Goal: Transaction & Acquisition: Purchase product/service

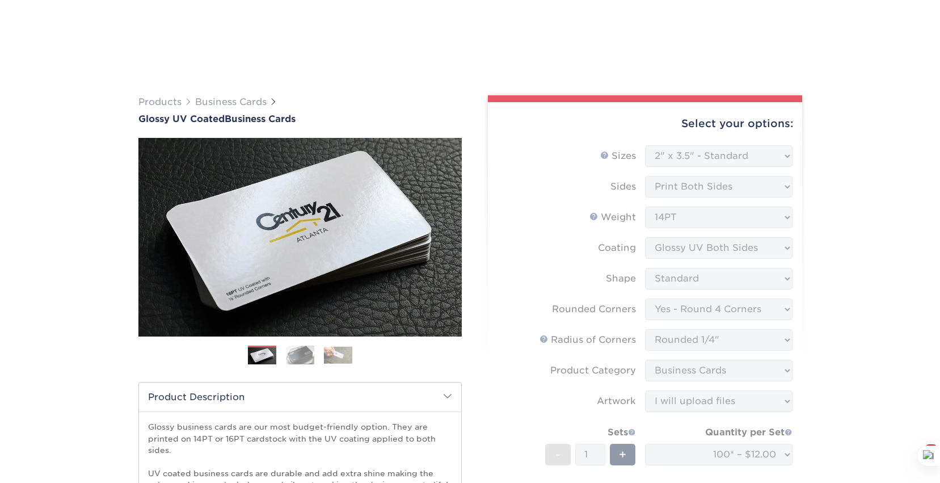
select select "2.00x3.50"
select select "7672df9e-0e0a-464d-8e1f-920c575e4da3"
select select "479fbfe7-6a0c-4895-8c9a-81739b7486c9"
select select "3b5148f1-0588-4f88-a218-97bcfdce65c1"
select select "upload"
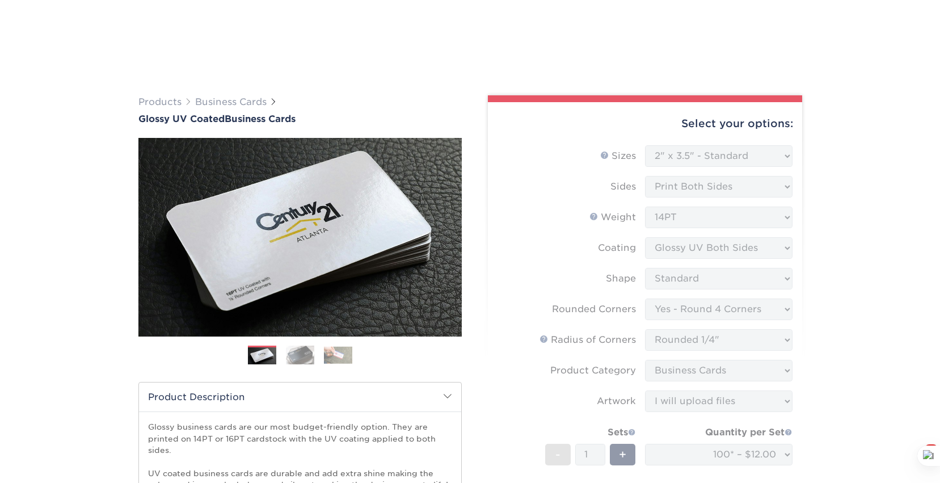
select select "794c05aa-2d4e-4864-aa74-e87b989153aa"
select select "newaddress"
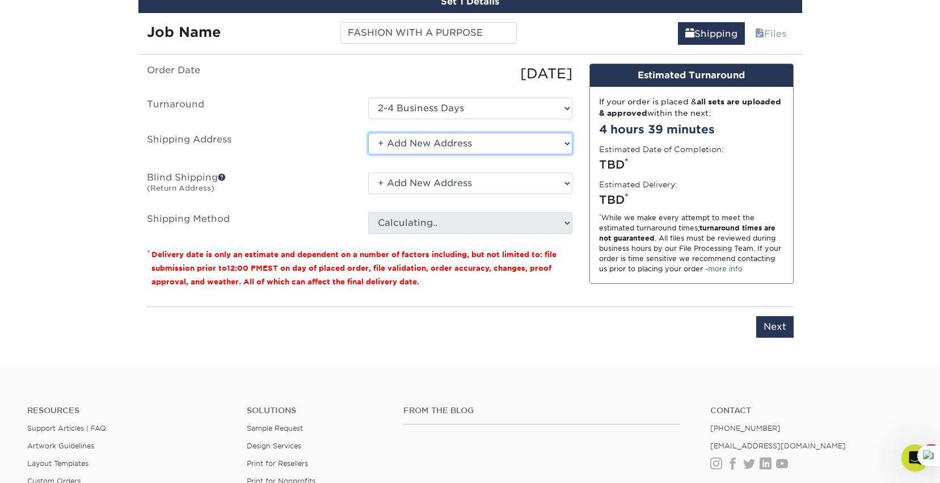
click at [398, 146] on select "Select One + Add New Address - Login" at bounding box center [470, 144] width 204 height 22
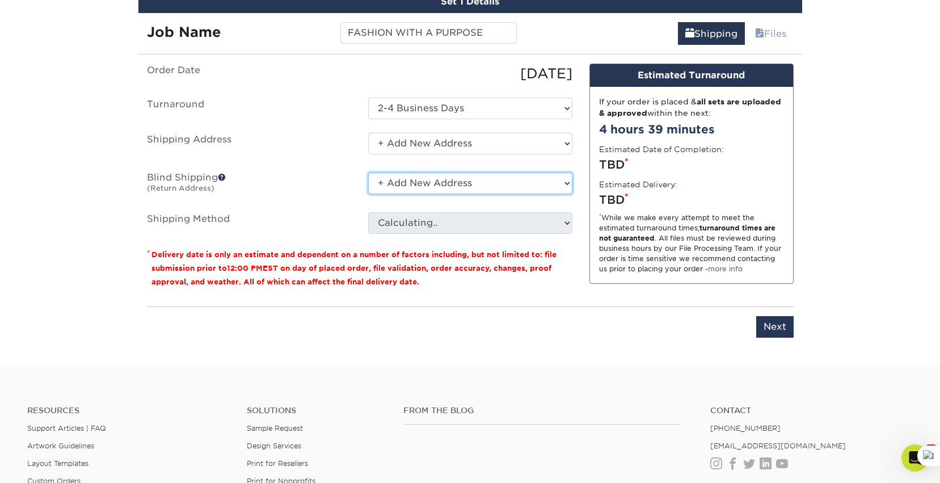
click at [401, 181] on select "No Blind Shipping + Add New Address" at bounding box center [470, 183] width 204 height 22
click at [777, 330] on input "Next" at bounding box center [774, 327] width 37 height 22
type input "Next"
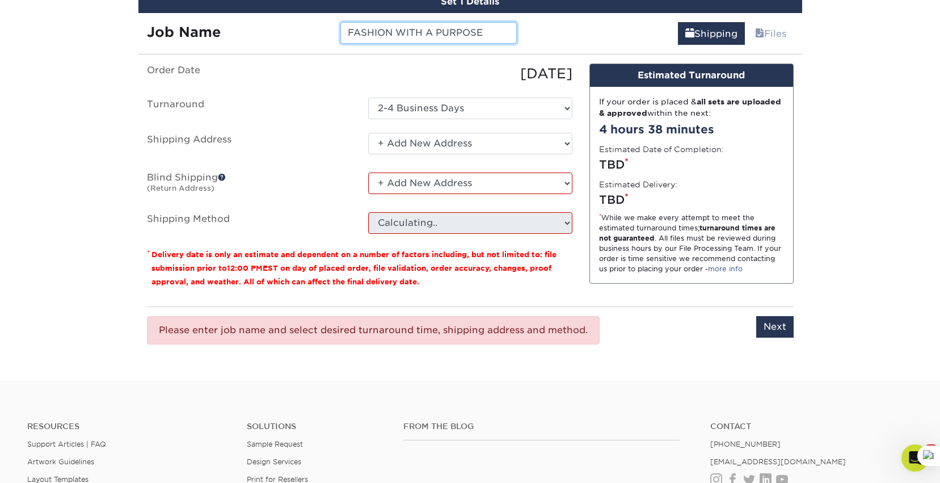
drag, startPoint x: 484, startPoint y: 33, endPoint x: 337, endPoint y: 34, distance: 146.9
click at [337, 34] on div "FASHION WITH A PURPOSE" at bounding box center [428, 33] width 193 height 22
click at [489, 83] on ul "Order Date 08/11/2025 Turnaround Select One 2-4 Business Days 2 Day Next Busine…" at bounding box center [359, 149] width 425 height 170
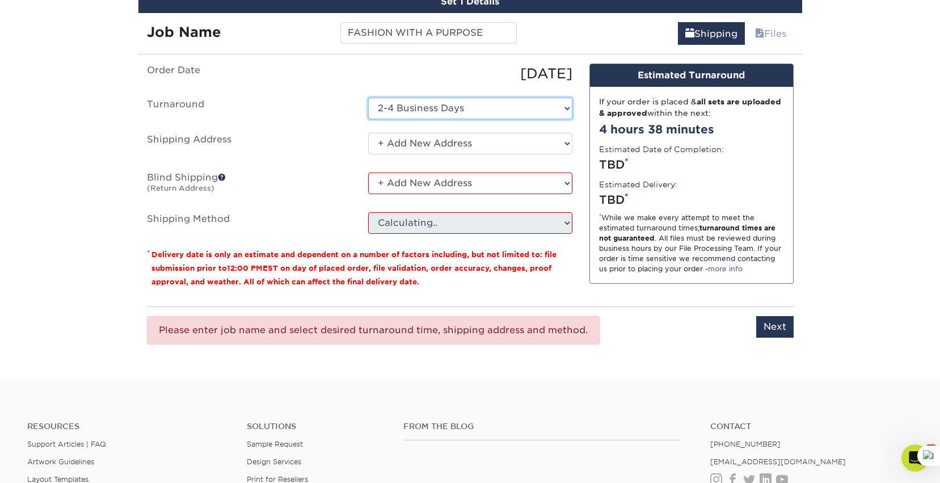
click at [446, 103] on select "Select One 2-4 Business Days 2 Day Next Business Day" at bounding box center [470, 109] width 204 height 22
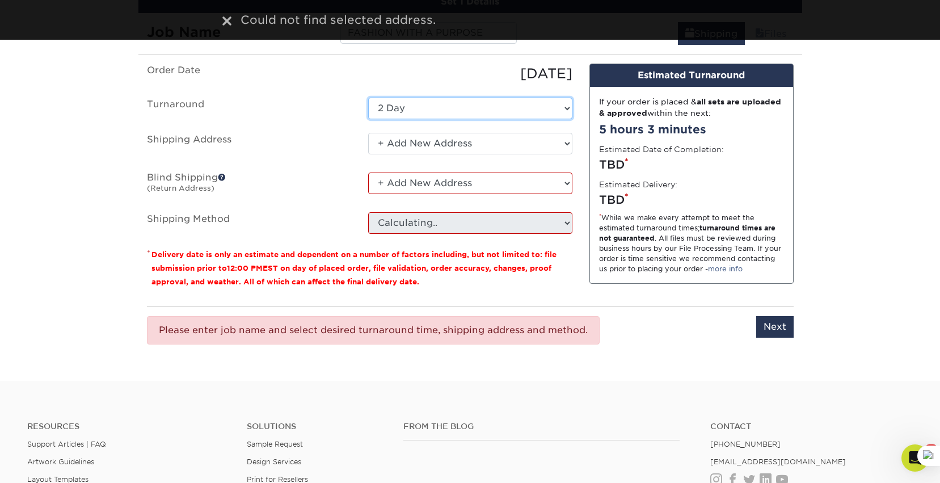
click at [424, 109] on select "Select One 2-4 Business Days 2 Day Next Business Day" at bounding box center [470, 109] width 204 height 22
select select "794c05aa-2d4e-4864-aa74-e87b989153aa"
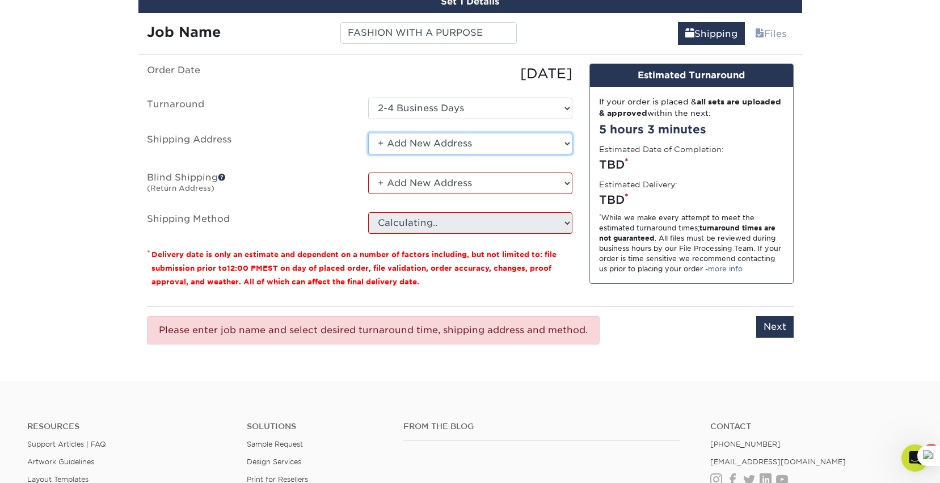
click at [384, 138] on select "Select One + Add New Address - Login" at bounding box center [470, 144] width 204 height 22
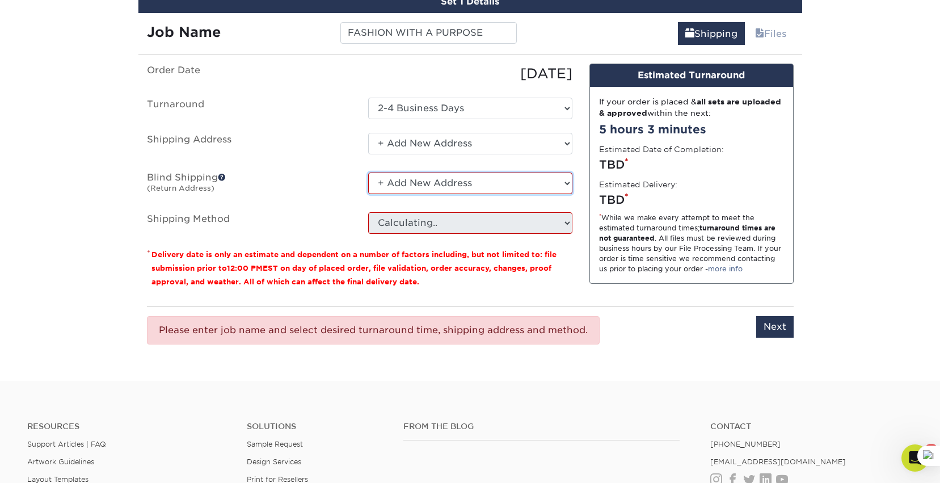
click at [389, 183] on select "No Blind Shipping + Add New Address" at bounding box center [470, 183] width 204 height 22
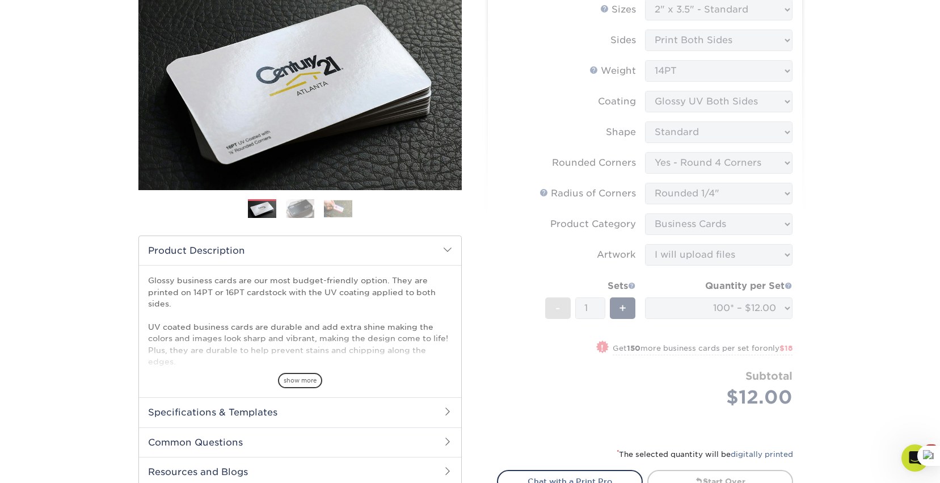
scroll to position [48, 0]
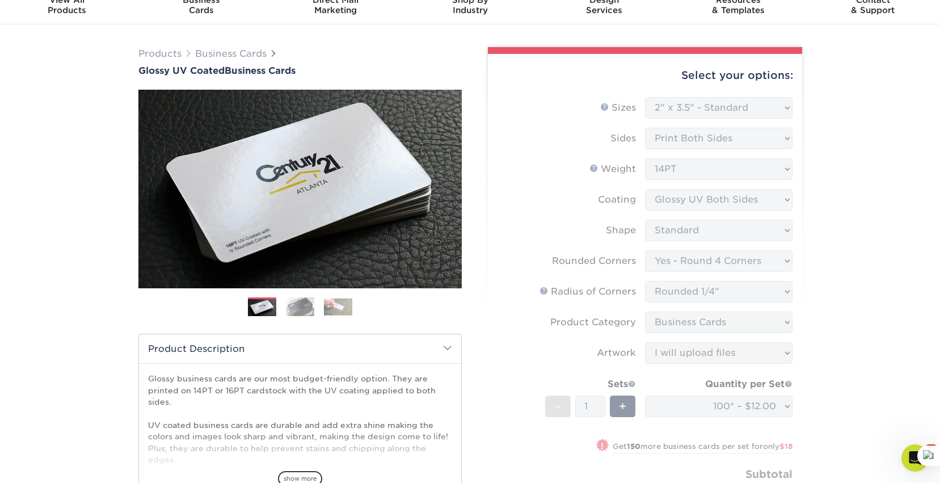
click at [580, 112] on form "Sizes Help Sizes Please Select 1.5" x 3.5" - Mini 1.75" x 3.5" - Mini 2" x 2" -…" at bounding box center [645, 314] width 296 height 435
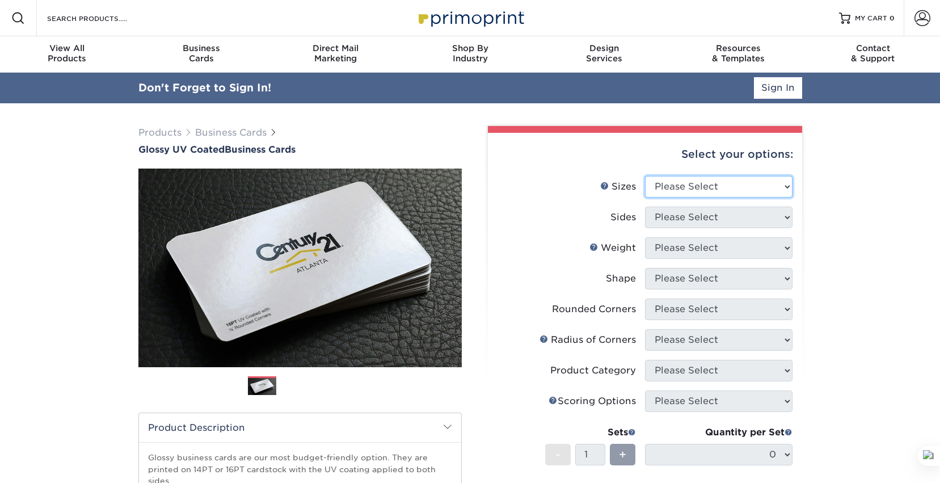
click at [692, 180] on select "Please Select 1.5" x 3.5" - Mini 1.75" x 3.5" - Mini 2" x 2" - Square 2" x 3" -…" at bounding box center [718, 187] width 147 height 22
select select "2.00x3.50"
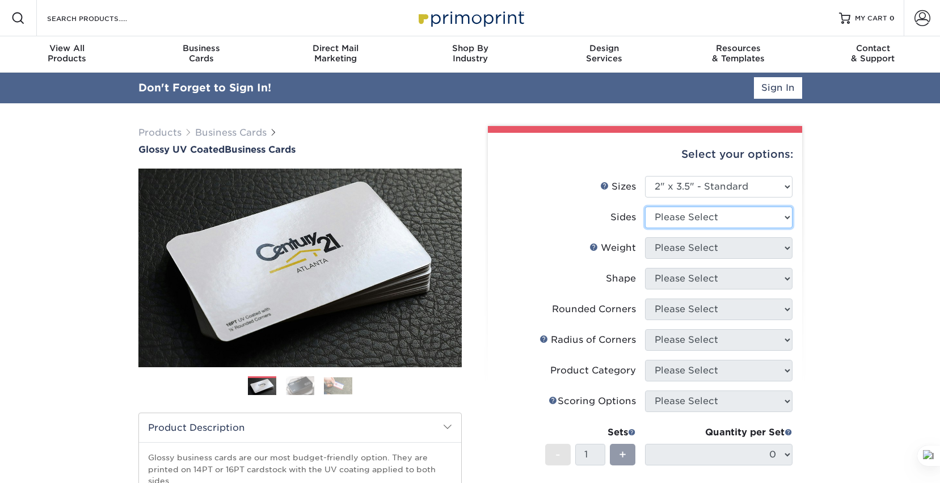
click at [708, 216] on select "Please Select Print Both Sides Print Front Only" at bounding box center [718, 217] width 147 height 22
select select "13abbda7-1d64-4f25-8bb2-c179b224825d"
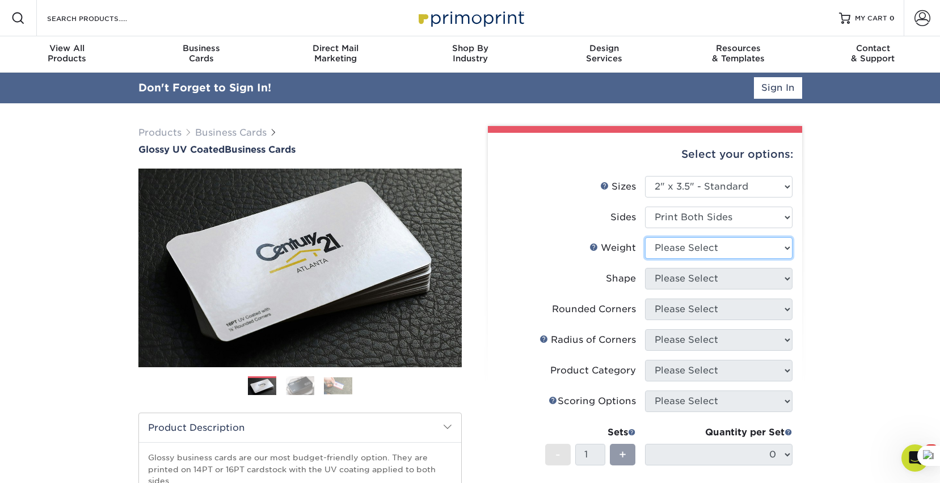
click at [703, 248] on select "Please Select 16PT 14PT" at bounding box center [718, 248] width 147 height 22
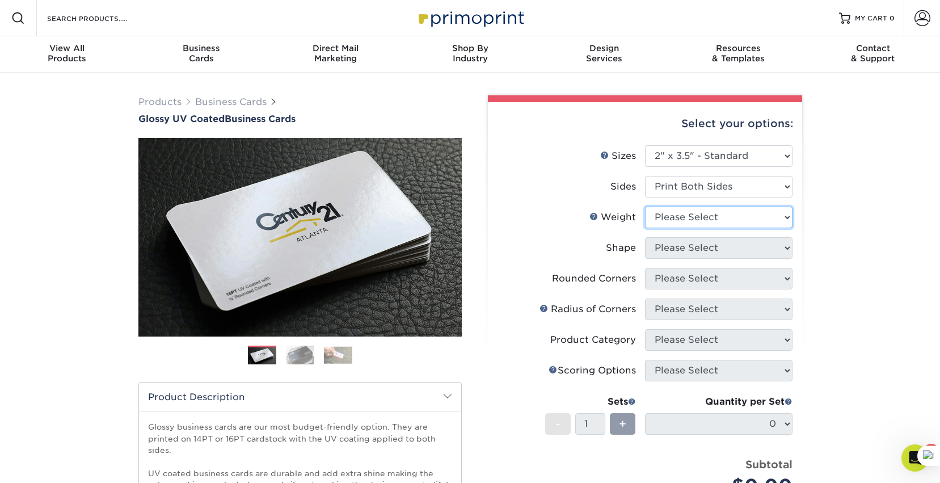
select select "14PT"
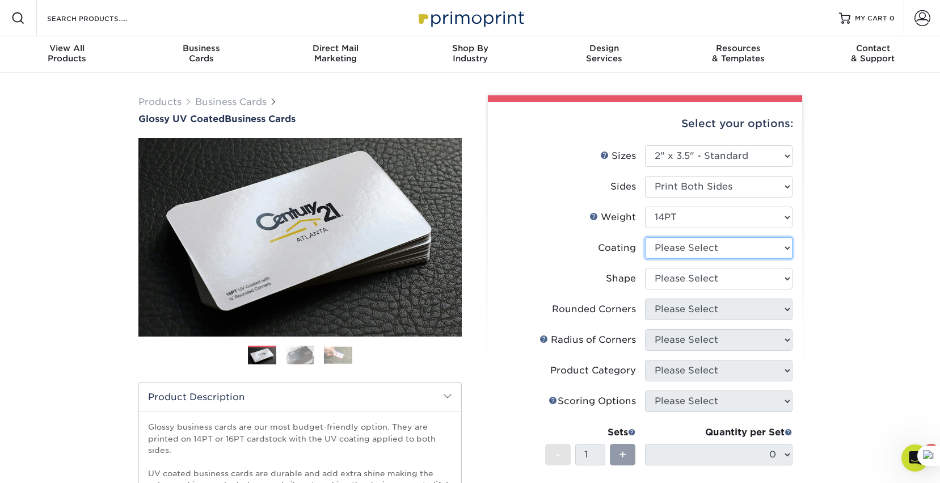
click at [703, 246] on select at bounding box center [718, 248] width 147 height 22
select select "ae367451-b2b8-45df-a344-0f05b6a12993"
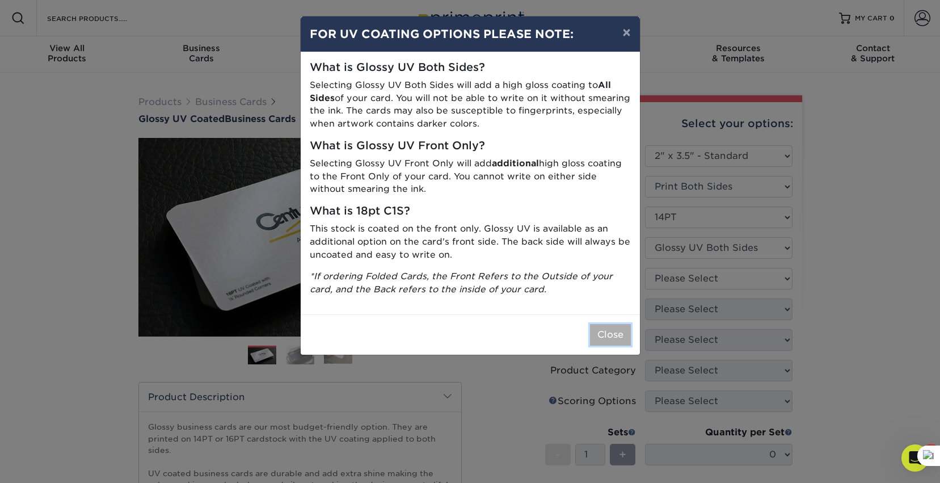
click at [619, 332] on button "Close" at bounding box center [610, 335] width 41 height 22
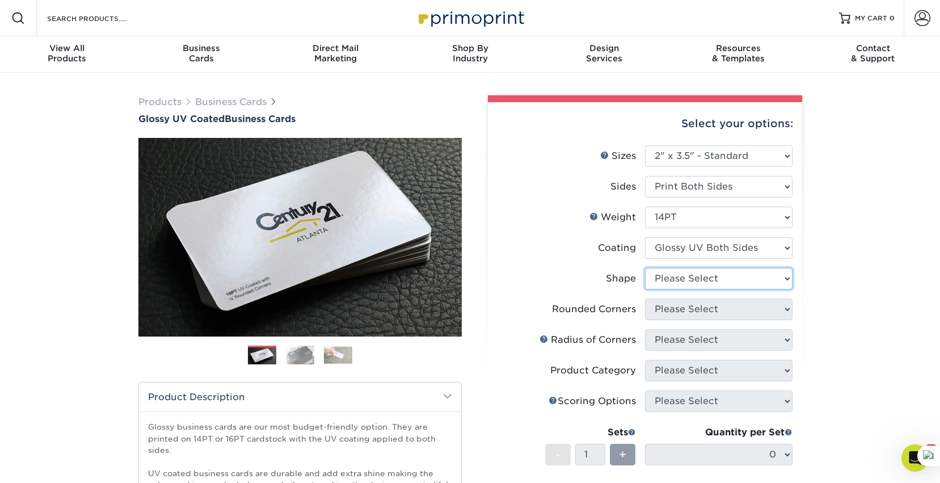
click at [693, 281] on select "Please Select Standard" at bounding box center [718, 279] width 147 height 22
select select "standard"
click at [692, 305] on select "Please Select Yes - Round 2 Corners Yes - Round 4 Corners No" at bounding box center [718, 309] width 147 height 22
select select "7672df9e-0e0a-464d-8e1f-920c575e4da3"
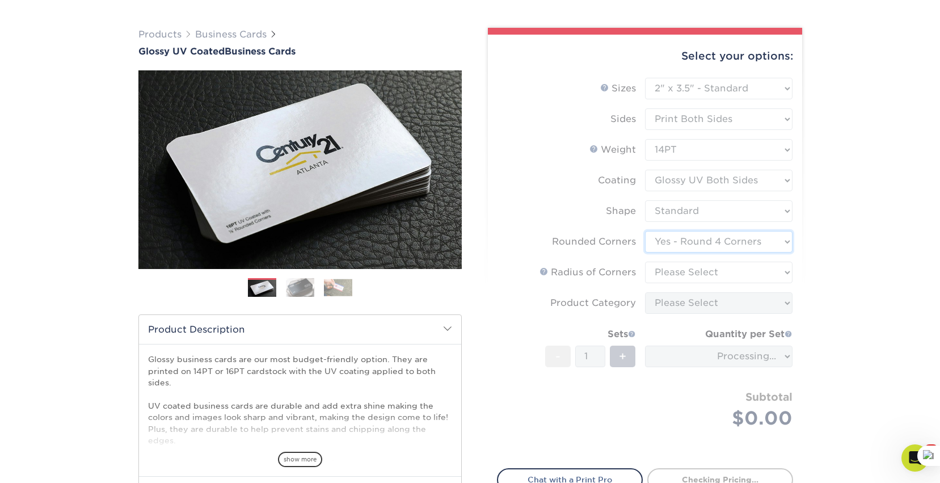
scroll to position [75, 0]
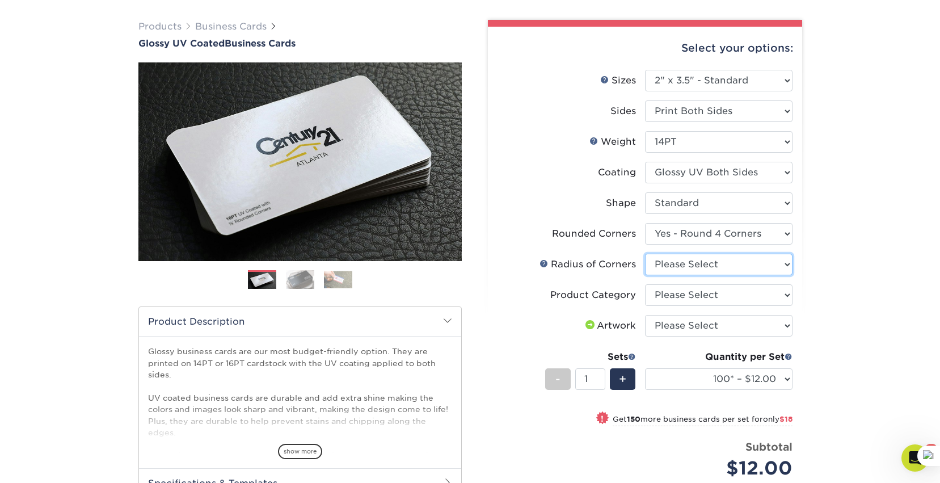
click at [687, 267] on select "Please Select Rounded 1/8" Rounded 1/4"" at bounding box center [718, 265] width 147 height 22
select select "479fbfe7-6a0c-4895-8c9a-81739b7486c9"
click at [697, 286] on select "Please Select Business Cards" at bounding box center [718, 295] width 147 height 22
select select "3b5148f1-0588-4f88-a218-97bcfdce65c1"
click at [698, 322] on select "Please Select I will upload files I need a design - $100" at bounding box center [718, 326] width 147 height 22
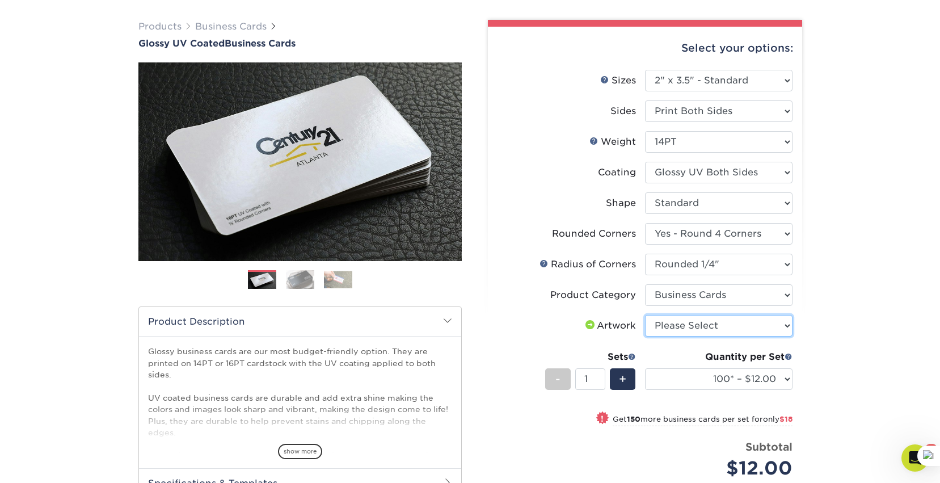
select select "upload"
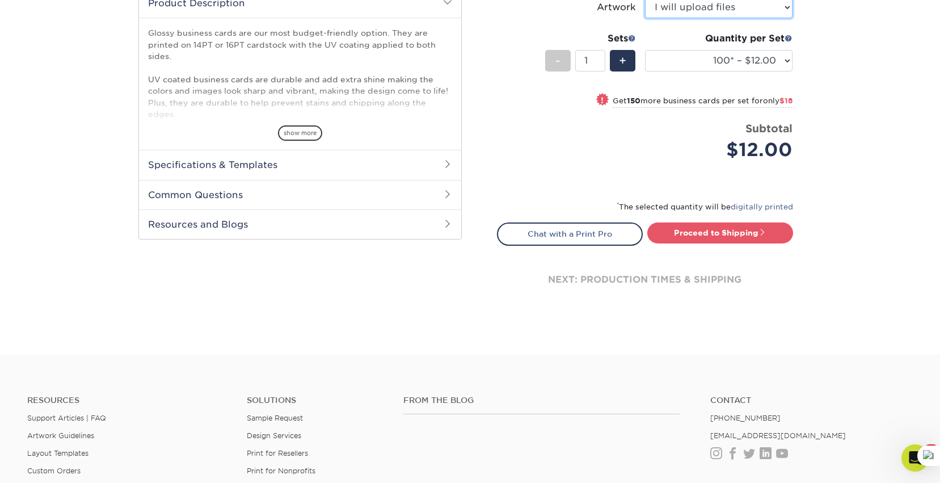
scroll to position [396, 0]
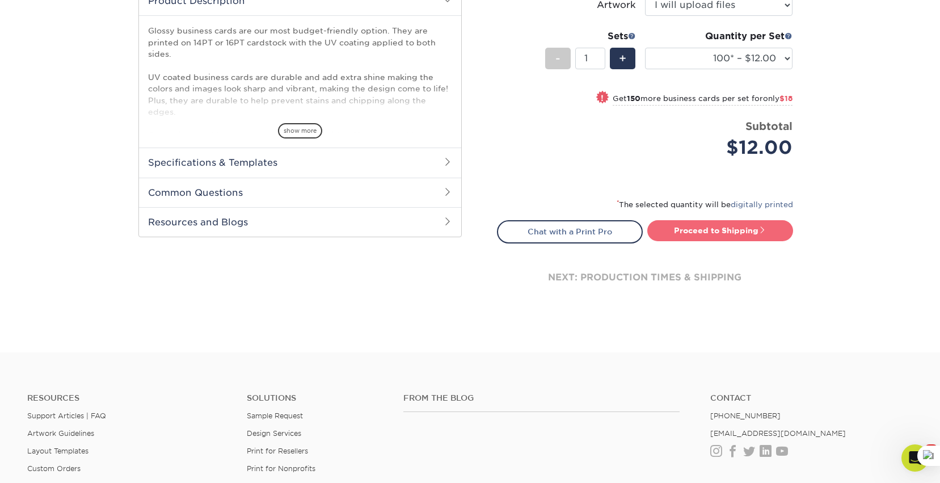
click at [711, 226] on link "Proceed to Shipping" at bounding box center [720, 230] width 146 height 20
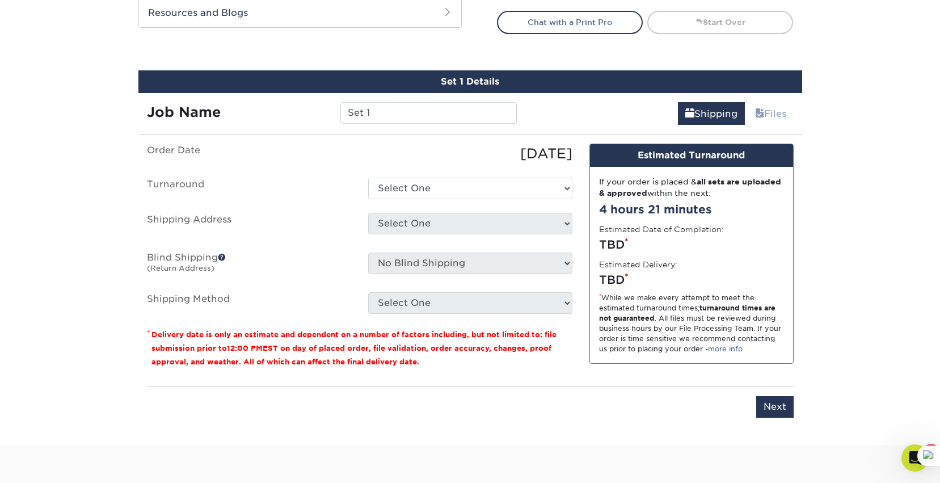
scroll to position [647, 0]
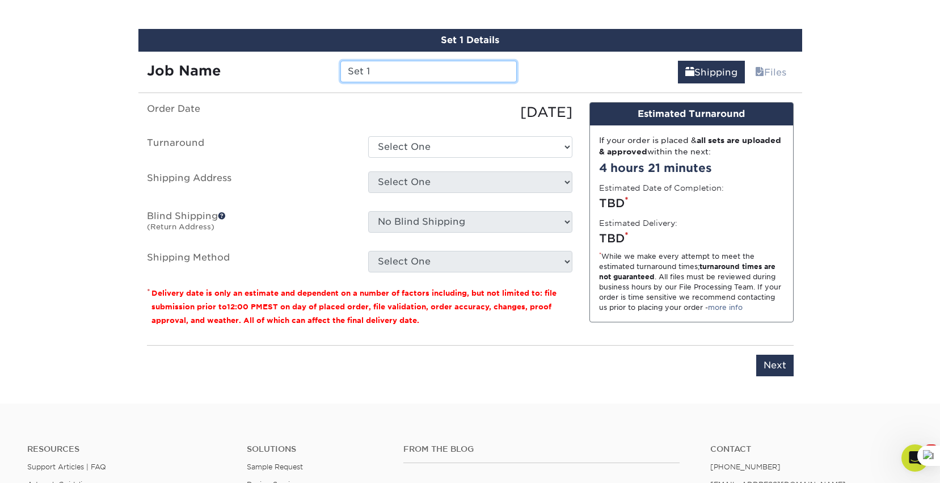
click at [389, 77] on input "Set 1" at bounding box center [428, 72] width 176 height 22
drag, startPoint x: 389, startPoint y: 77, endPoint x: 306, endPoint y: 70, distance: 83.1
click at [306, 70] on div "Job Name Set 1" at bounding box center [331, 72] width 387 height 22
paste input "FASHION WITH A PURPOSE"
type input "FASHION WITH A PURPOSE"
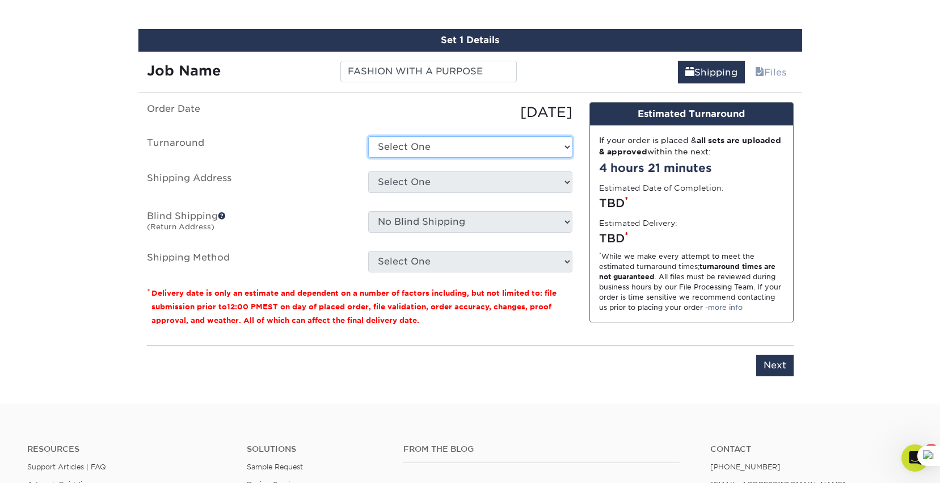
click at [407, 150] on select "Select One 2-4 Business Days 2 Day Next Business Day" at bounding box center [470, 147] width 204 height 22
select select "794c05aa-2d4e-4864-aa74-e87b989153aa"
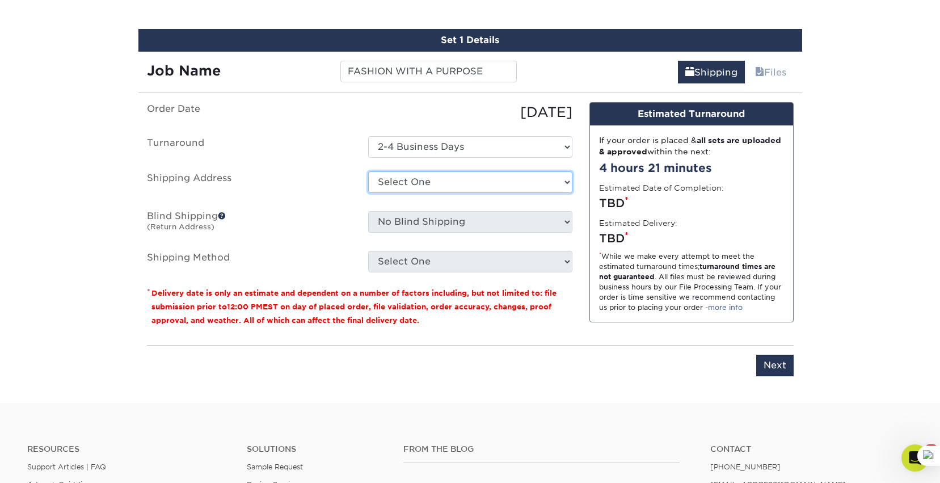
click at [408, 182] on select "Select One + Add New Address - Login" at bounding box center [470, 182] width 204 height 22
select select "newaddress"
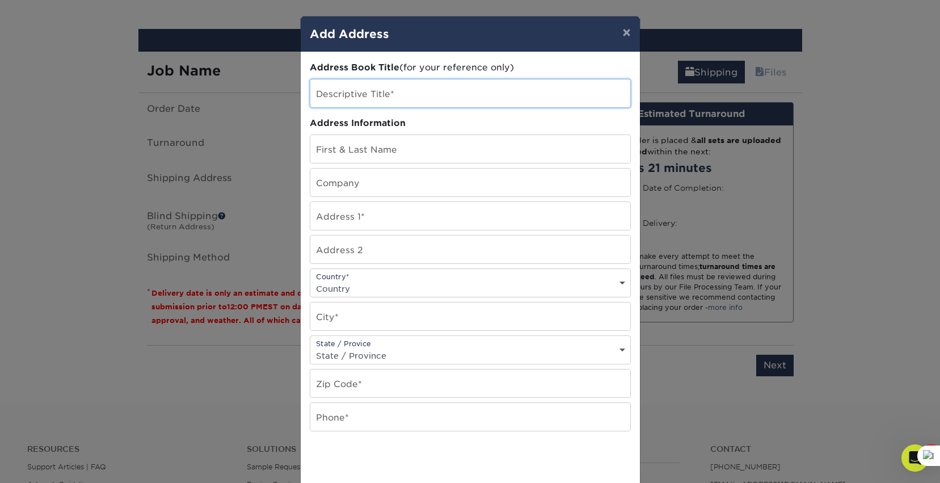
click at [395, 99] on input "text" at bounding box center [470, 93] width 320 height 28
paste input "FASHION WITH A PURPOSE"
type input "FASHION WITH A PURPOSE"
click at [375, 158] on input "text" at bounding box center [470, 149] width 320 height 28
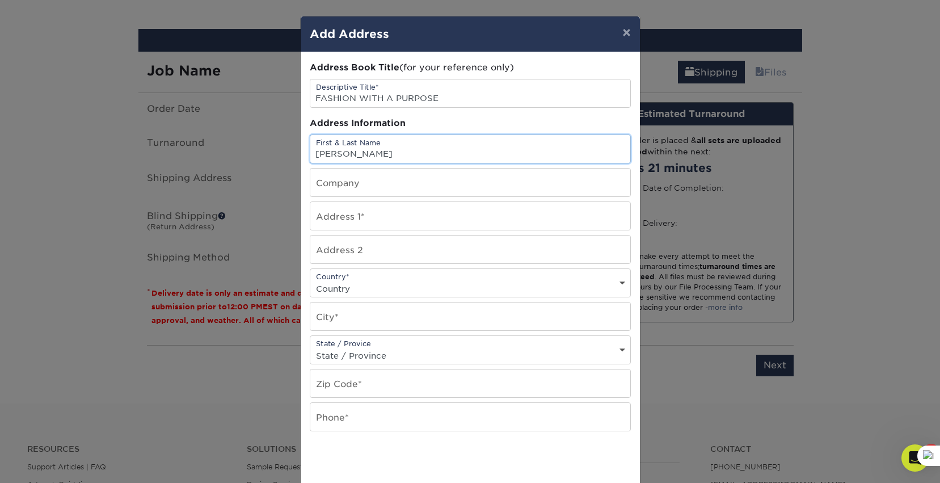
type input "Ivette Rosario"
click at [400, 187] on input "text" at bounding box center [470, 182] width 320 height 28
type input "Fashion with a purpose"
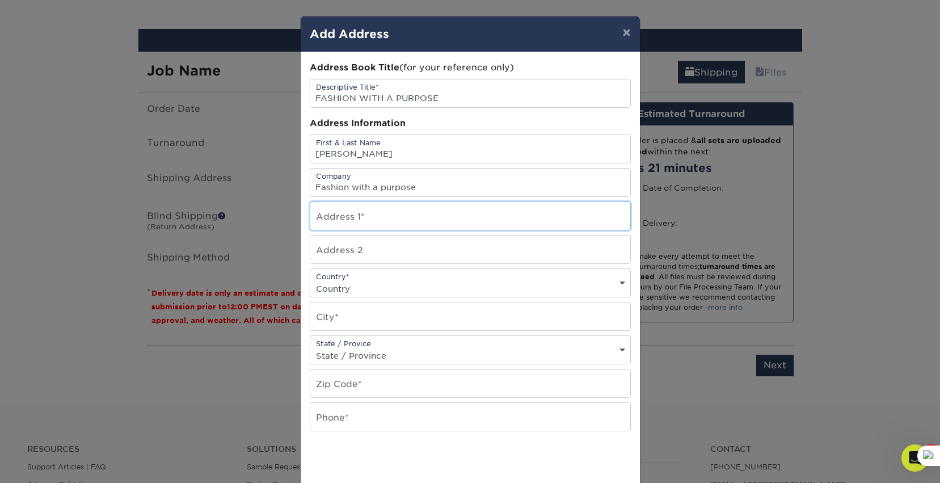
click at [387, 212] on input "text" at bounding box center [470, 216] width 320 height 28
paste input "7027 Morning Dove Loop E, Lakeland, FL 33809"
type input "7027 Morning Dove Loop E, Lakeland, FL 33809"
click at [368, 289] on select "Country United States Canada ----------------------------- Afghanistan Albania …" at bounding box center [470, 288] width 320 height 16
select select "US"
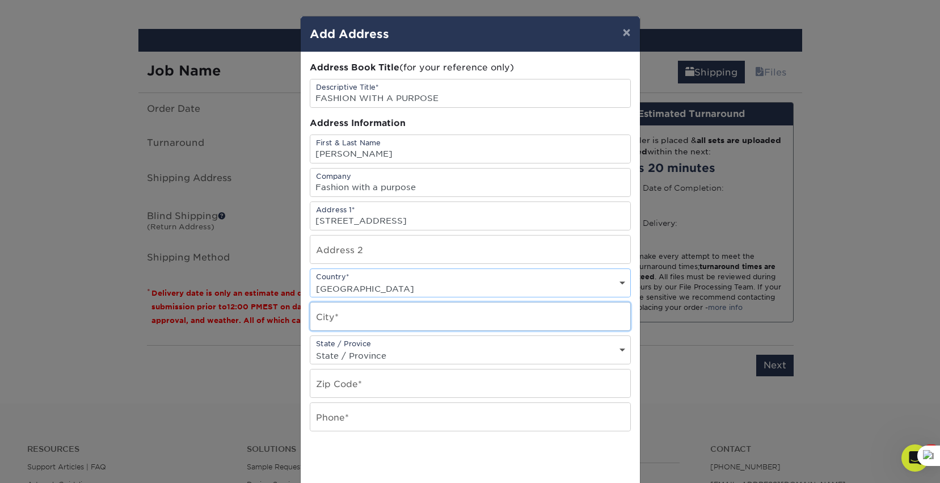
click at [366, 318] on input "text" at bounding box center [470, 316] width 320 height 28
type input "Lakeland"
click at [362, 350] on select "State / Province Alabama Alaska Arizona Arkansas California Colorado Connecticu…" at bounding box center [470, 355] width 320 height 16
select select "FL"
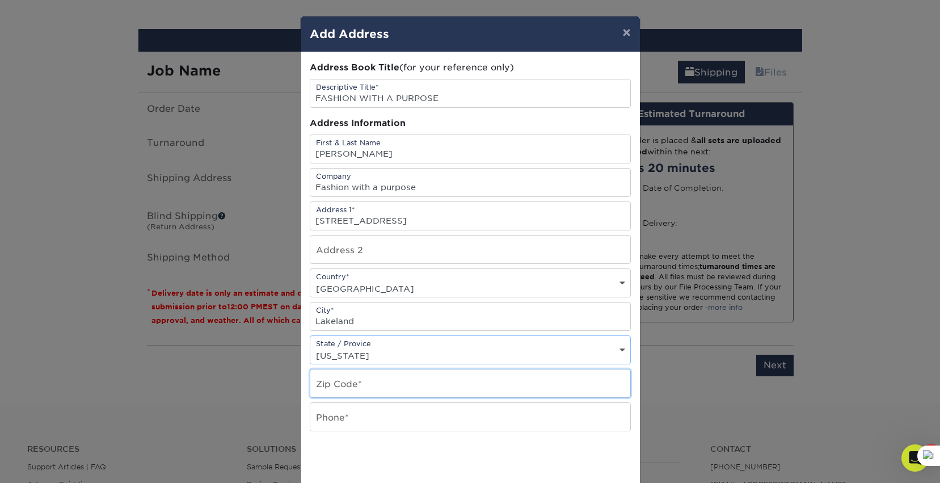
click at [349, 383] on input "text" at bounding box center [470, 383] width 320 height 28
type input "33809"
click at [346, 419] on input "text" at bounding box center [470, 417] width 320 height 28
paste input "863-398-0042"
click at [356, 423] on input "863-398-0042" at bounding box center [470, 417] width 320 height 28
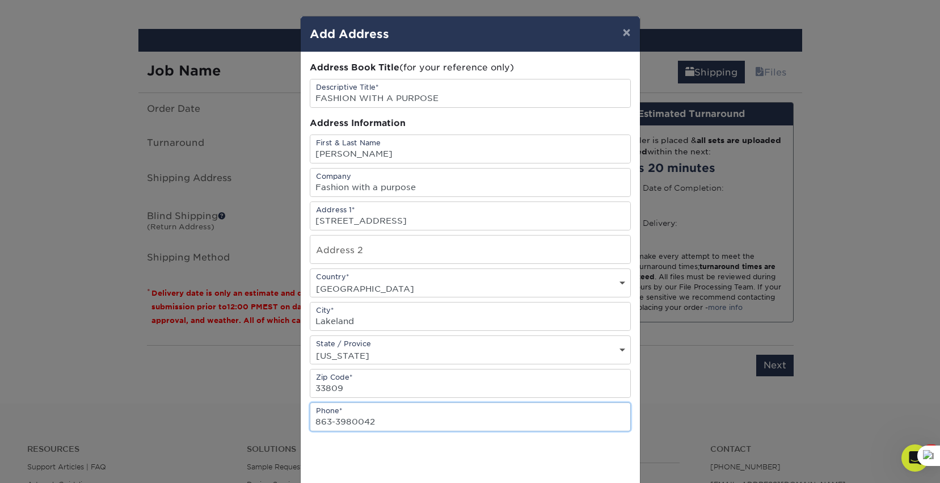
click at [337, 422] on input "863-3980042" at bounding box center [470, 417] width 320 height 28
type input "863 3980042"
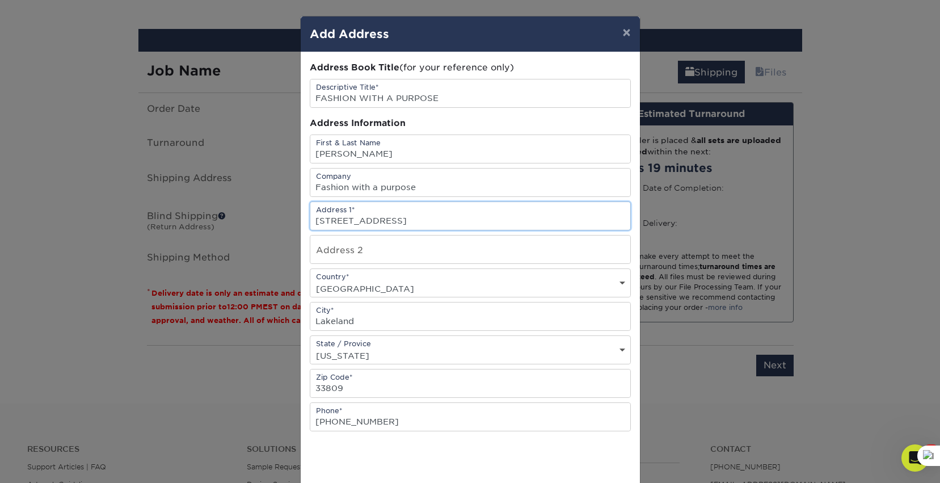
scroll to position [0, 0]
drag, startPoint x: 526, startPoint y: 220, endPoint x: 433, endPoint y: 222, distance: 93.6
click at [433, 222] on input "7027 Morning Dove Loop E, Lakeland, FL 33809" at bounding box center [470, 216] width 320 height 28
type input "7027 Morning Dove Loop E"
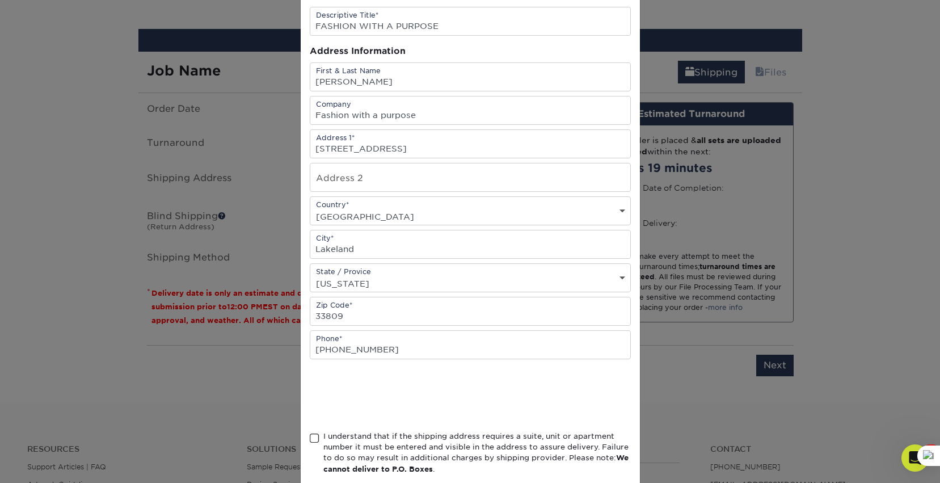
scroll to position [134, 0]
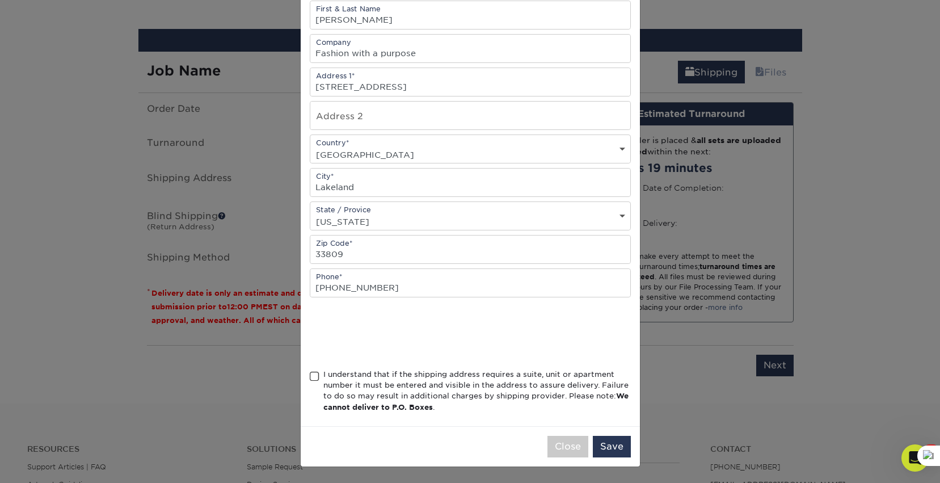
click at [310, 376] on span at bounding box center [315, 376] width 10 height 11
click at [0, 0] on input "I understand that if the shipping address requires a suite, unit or apartment n…" at bounding box center [0, 0] width 0 height 0
click at [615, 448] on button "Save" at bounding box center [612, 447] width 38 height 22
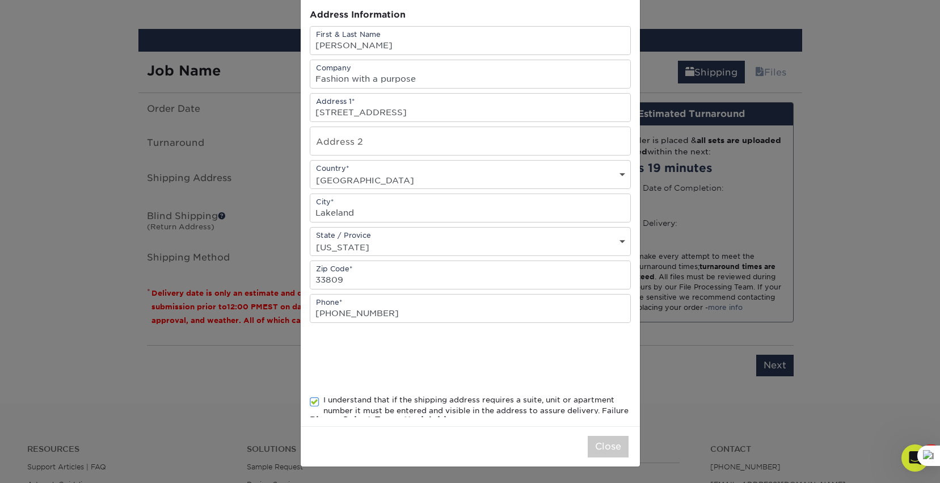
scroll to position [0, 0]
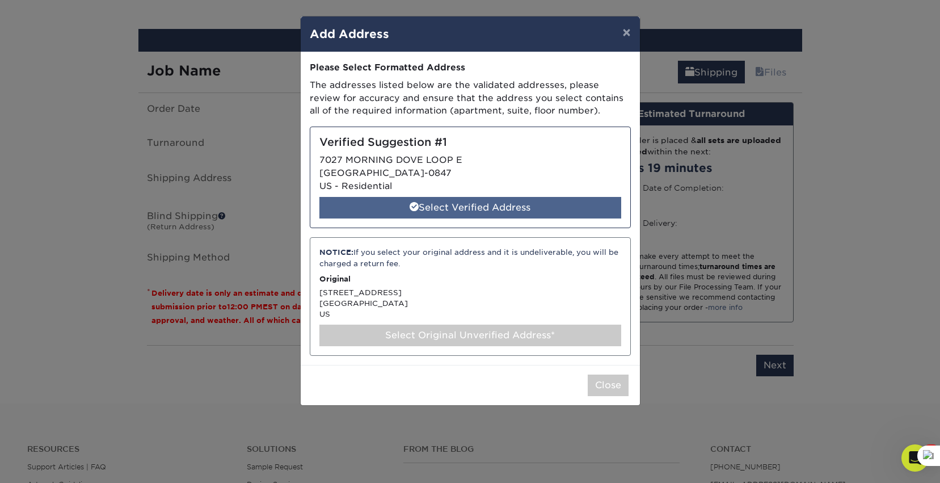
click at [444, 209] on div "Select Verified Address" at bounding box center [470, 208] width 302 height 22
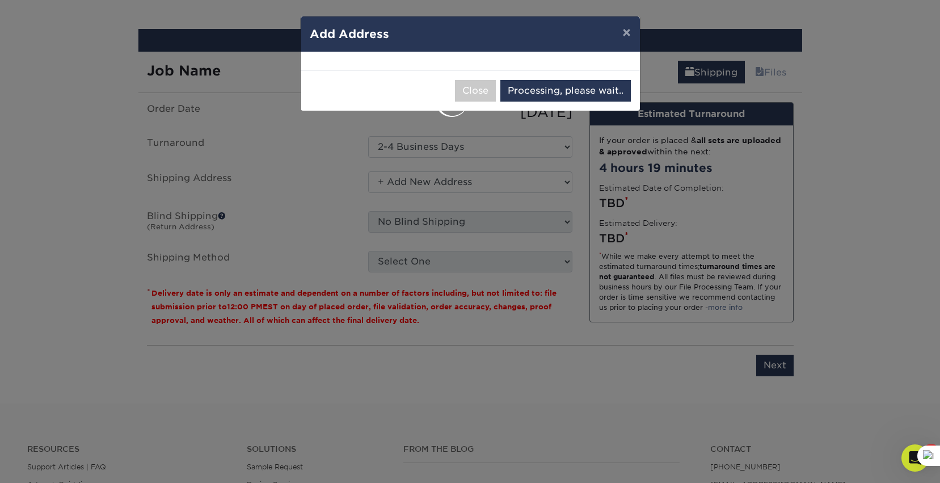
select select "284927"
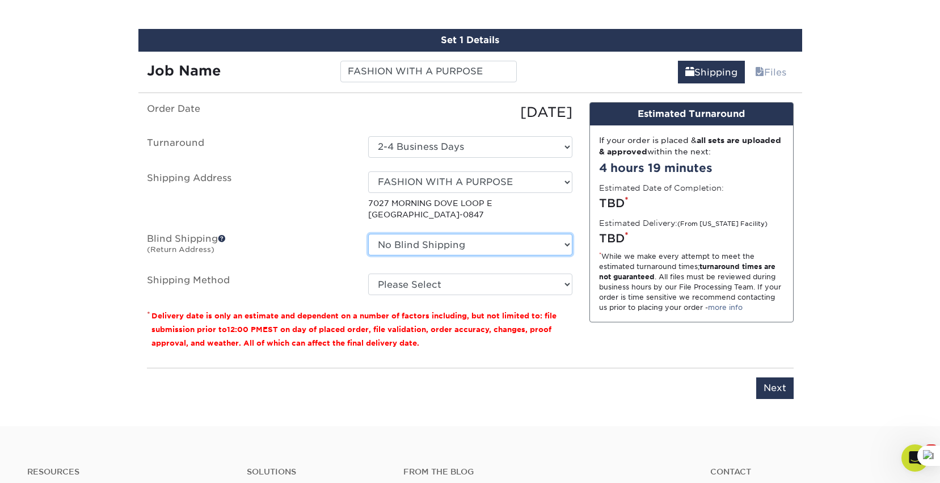
click at [497, 244] on select "No Blind Shipping + Add New Address" at bounding box center [470, 245] width 204 height 22
select select "newaddress"
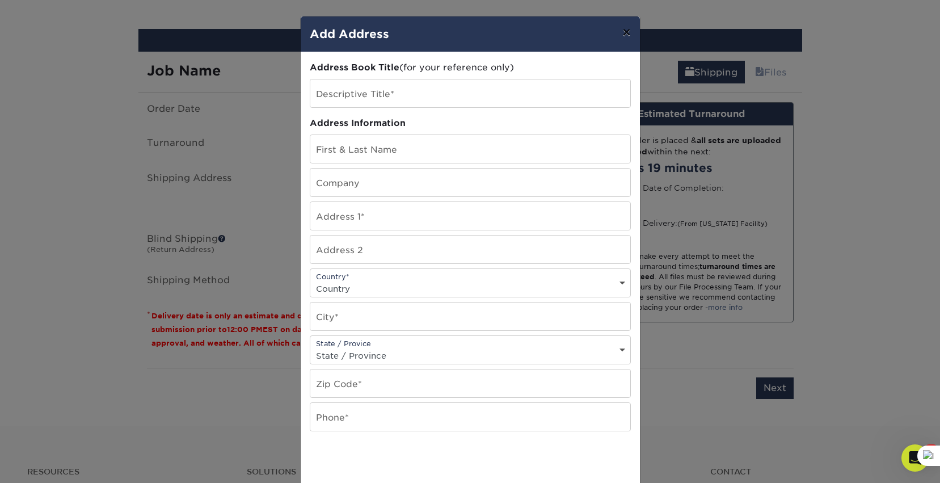
click at [626, 39] on button "×" at bounding box center [626, 32] width 26 height 32
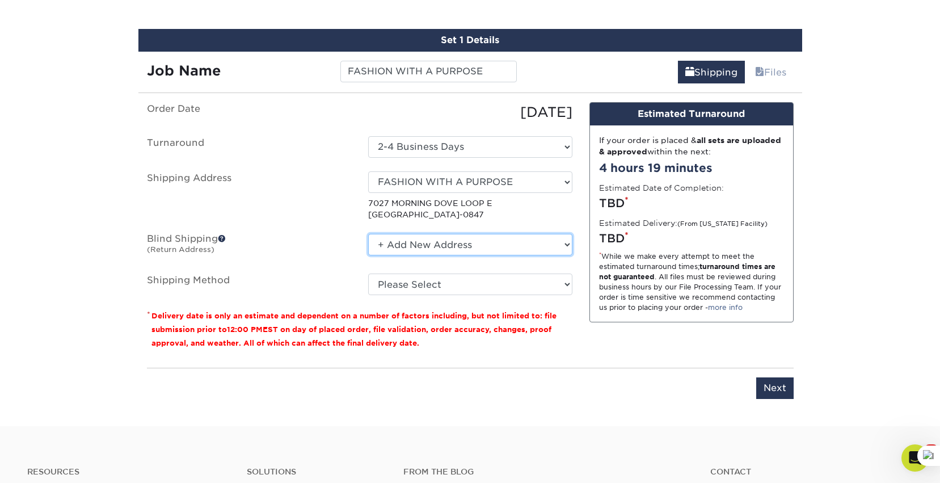
click at [394, 248] on select "No Blind Shipping + Add New Address" at bounding box center [470, 245] width 204 height 22
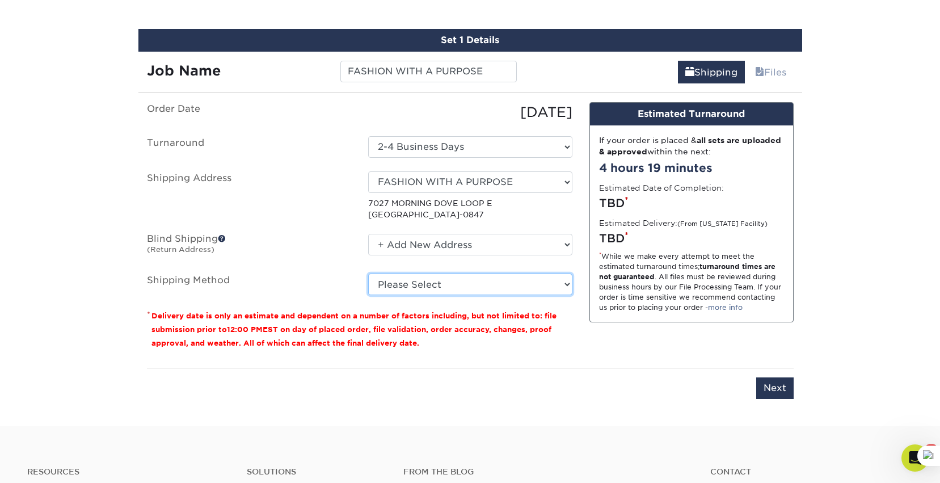
click at [400, 286] on select "Please Select Ground Shipping (+$7.84) 3 Day Shipping Service (+$20.08) 2 Day A…" at bounding box center [470, 284] width 204 height 22
select select "03"
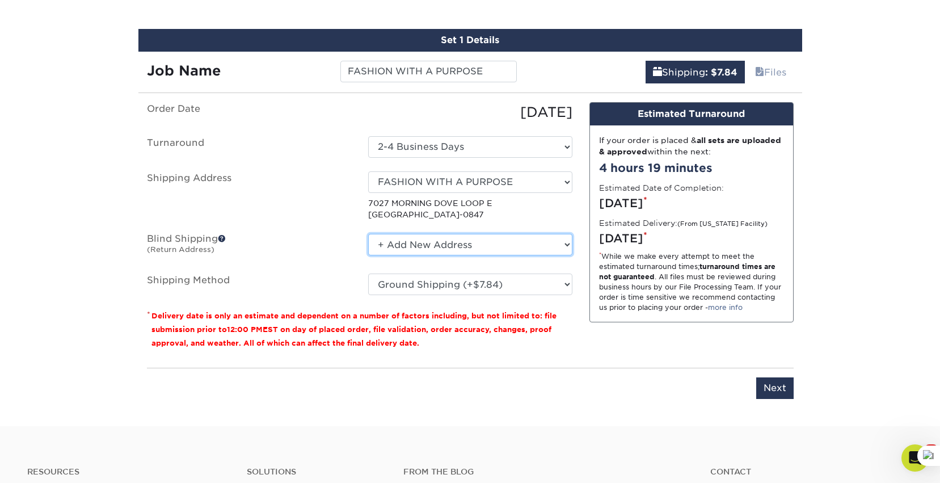
click at [388, 245] on select "No Blind Shipping + Add New Address" at bounding box center [470, 245] width 204 height 22
click at [788, 394] on input "Next" at bounding box center [774, 388] width 37 height 22
type input "Next"
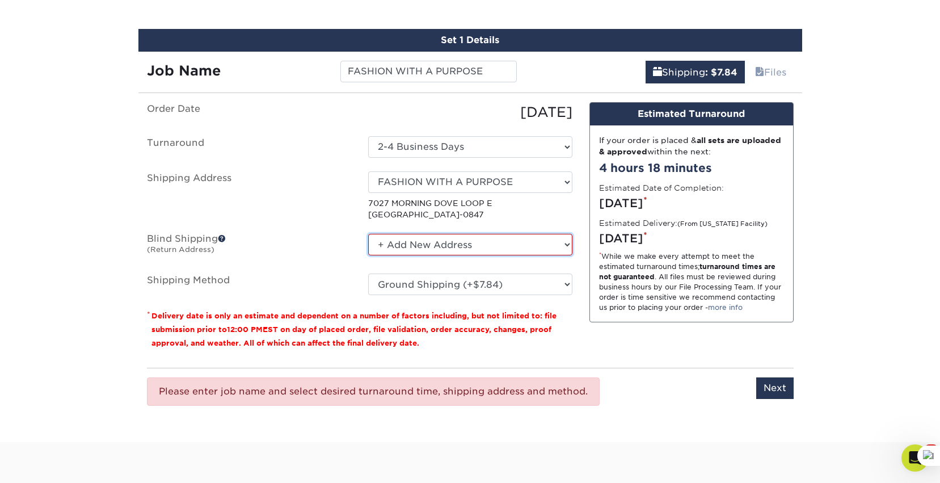
click at [456, 246] on select "No Blind Shipping + Add New Address" at bounding box center [470, 245] width 204 height 22
select select "-1"
click at [454, 247] on select "No Blind Shipping + Add New Address" at bounding box center [470, 245] width 204 height 22
click at [766, 385] on input "Next" at bounding box center [774, 388] width 37 height 22
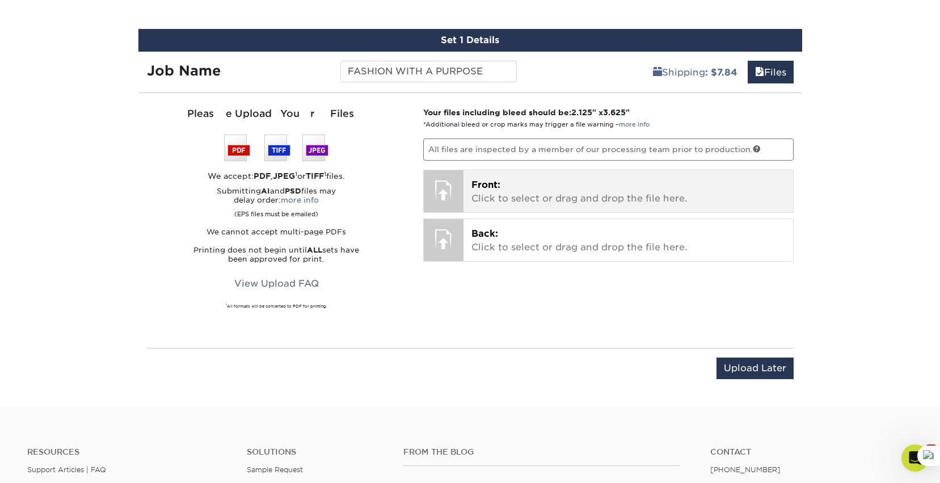
click at [482, 183] on span "Front:" at bounding box center [485, 184] width 29 height 11
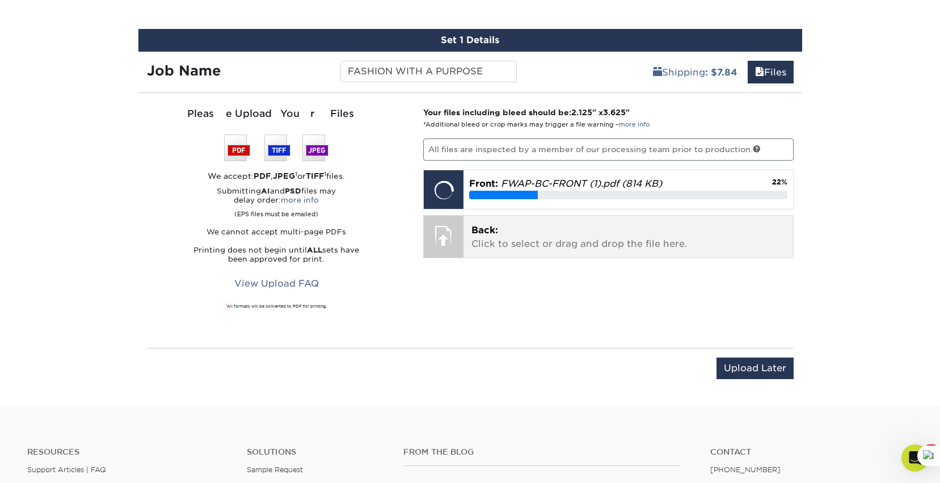
click at [505, 243] on p "Back: Click to select or drag and drop the file here." at bounding box center [628, 237] width 314 height 27
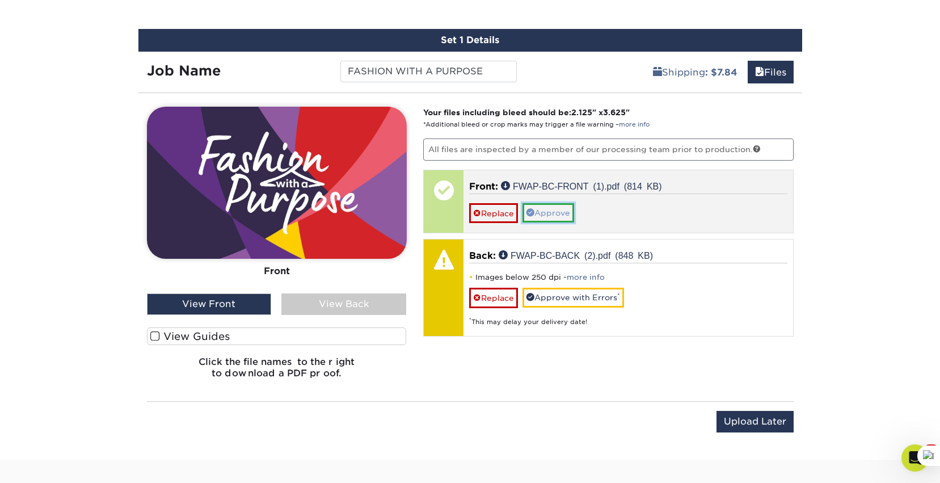
click at [565, 209] on link "Approve" at bounding box center [548, 212] width 52 height 19
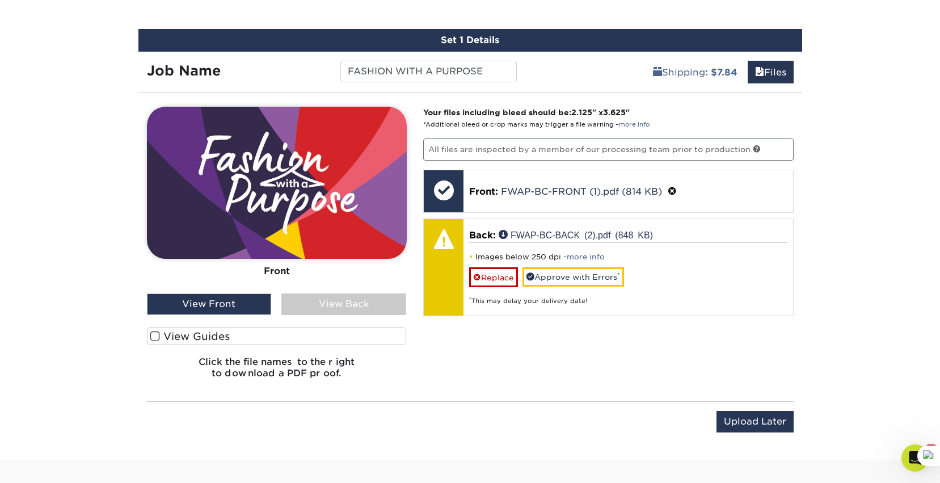
click at [337, 313] on div "View Back" at bounding box center [343, 304] width 125 height 22
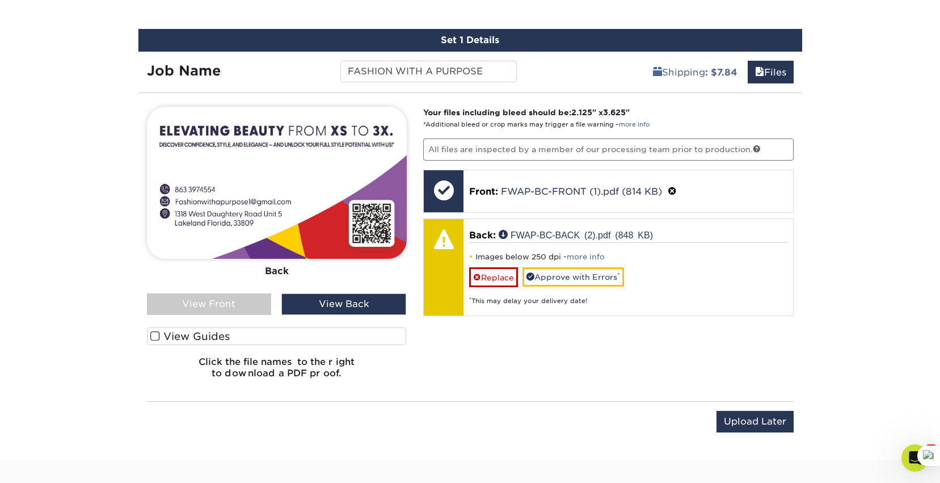
click at [158, 334] on span at bounding box center [155, 336] width 10 height 11
click at [0, 0] on input "View Guides" at bounding box center [0, 0] width 0 height 0
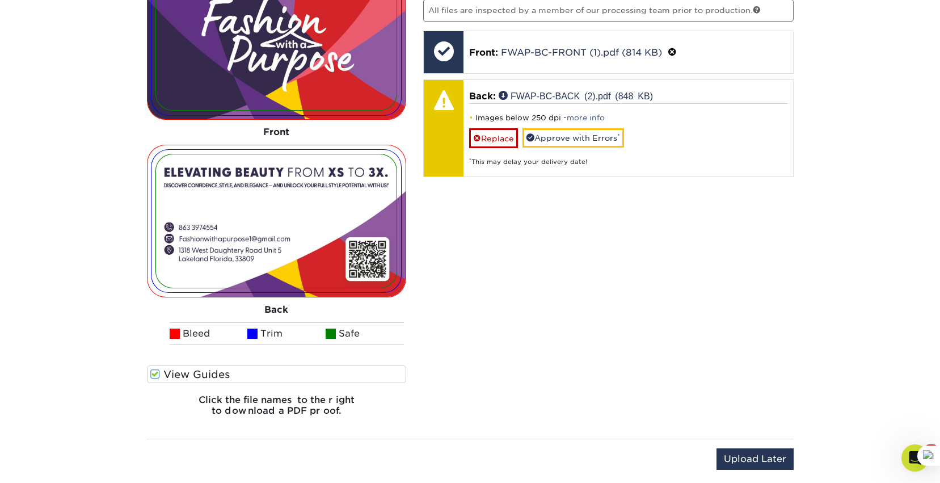
scroll to position [794, 0]
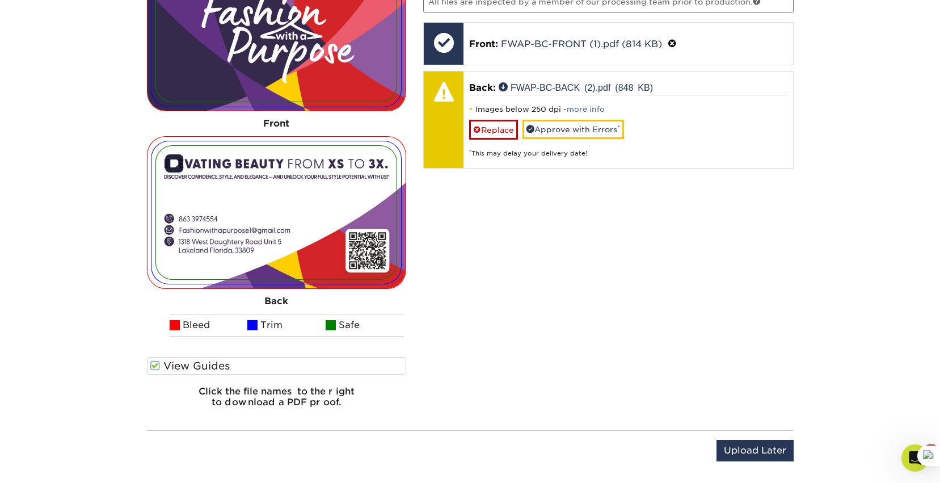
click at [311, 195] on img at bounding box center [276, 212] width 241 height 133
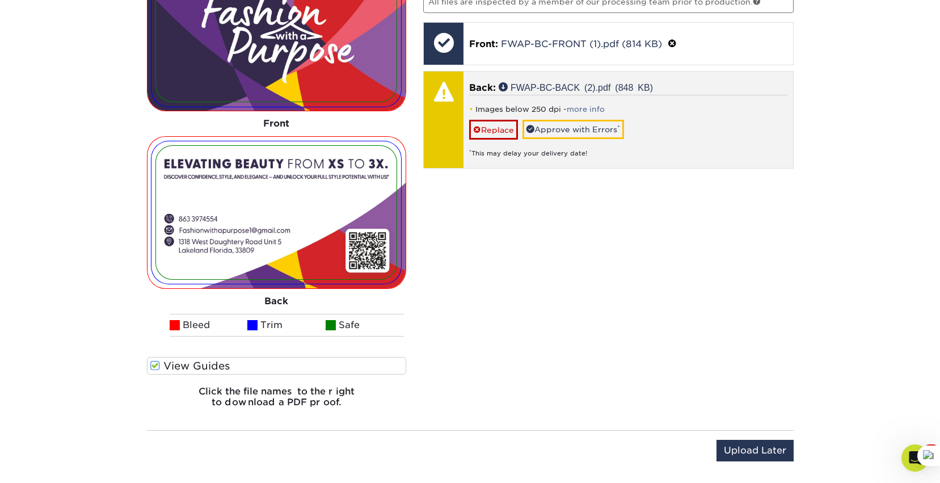
click at [681, 132] on div "Images below 250 dpi - more info Replace Approve with Errors * * This may delay…" at bounding box center [628, 127] width 318 height 64
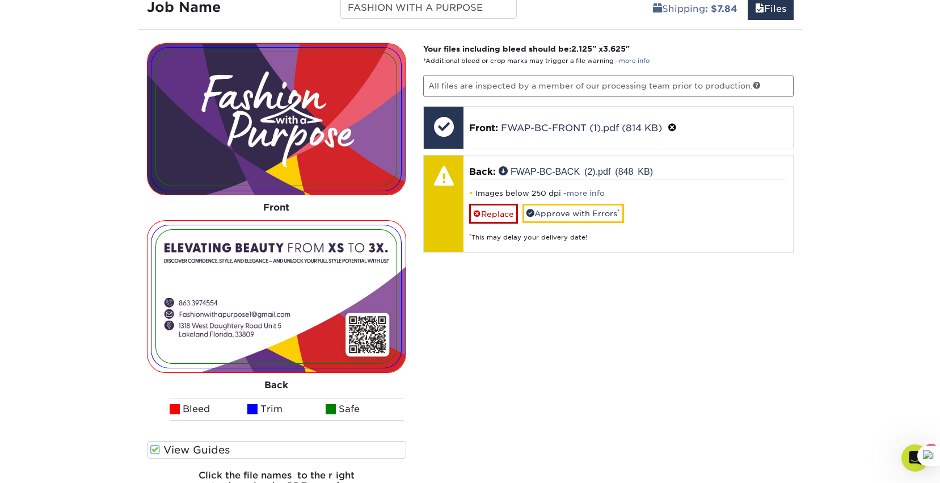
scroll to position [708, 0]
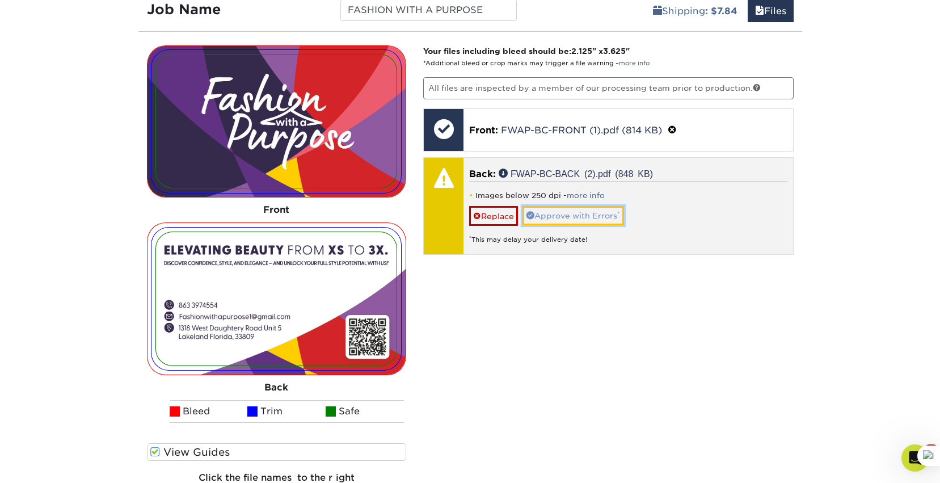
click at [580, 213] on link "Approve with Errors *" at bounding box center [573, 215] width 102 height 19
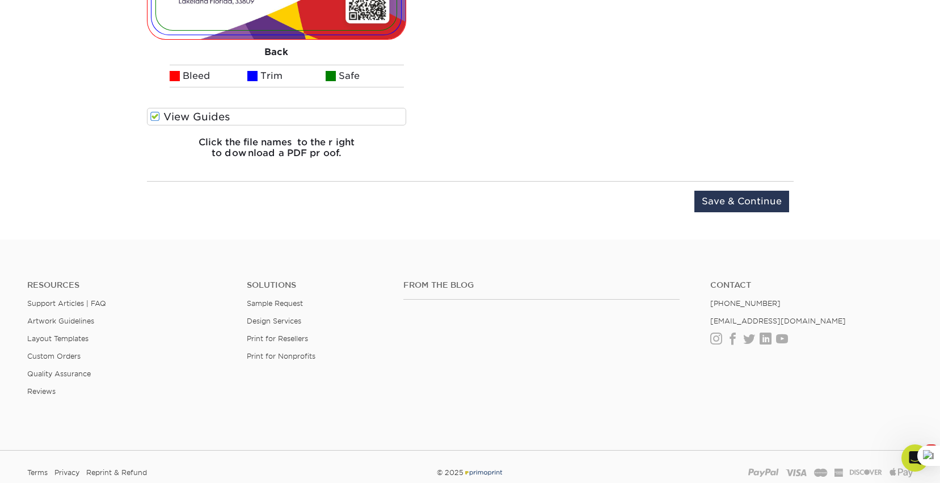
scroll to position [1047, 0]
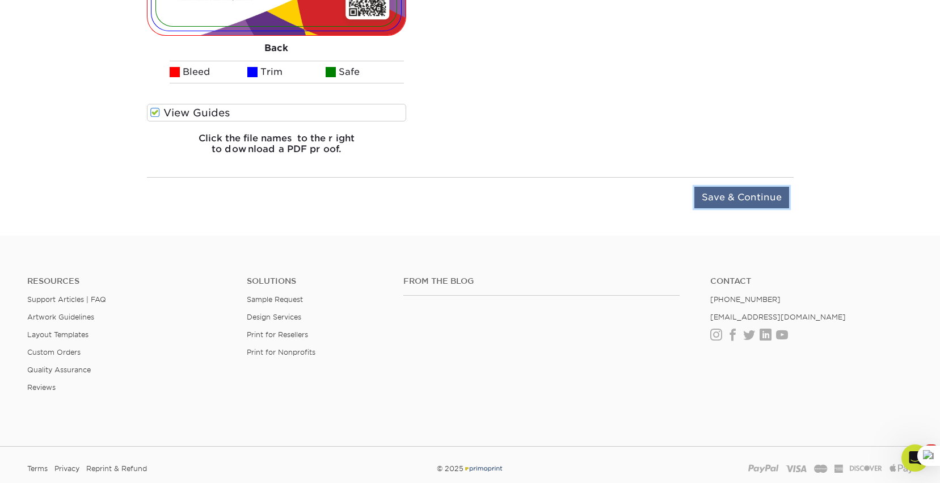
click at [723, 203] on input "Save & Continue" at bounding box center [741, 198] width 95 height 22
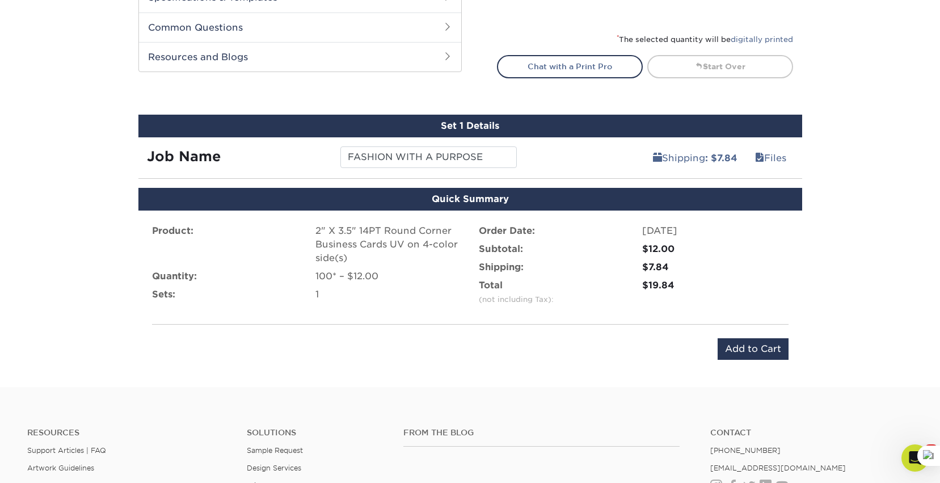
scroll to position [530, 0]
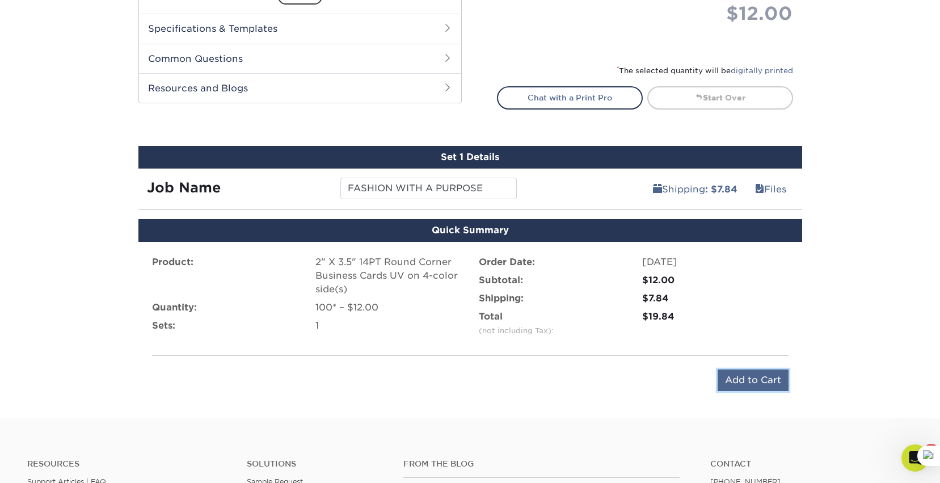
click at [739, 380] on input "Add to Cart" at bounding box center [753, 380] width 71 height 22
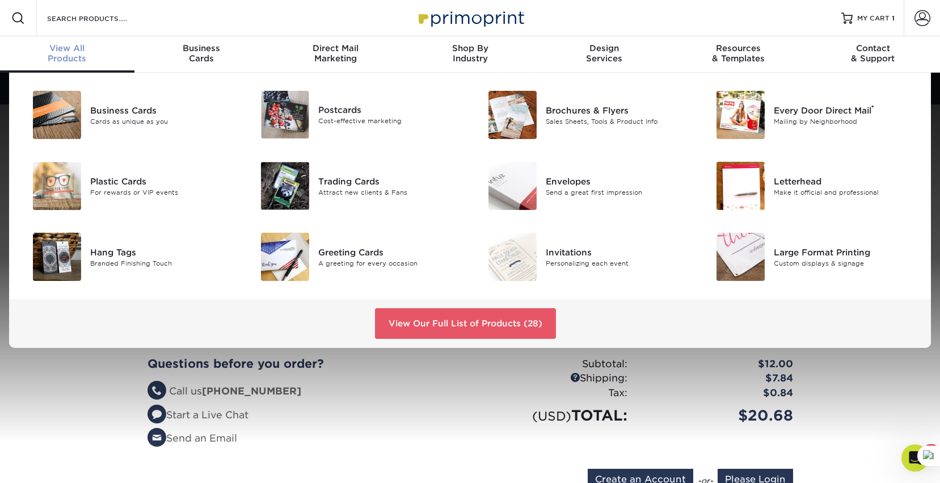
click at [80, 55] on div "View All Products" at bounding box center [67, 53] width 134 height 20
click at [412, 315] on link "View Our Full List of Products (28)" at bounding box center [465, 323] width 181 height 31
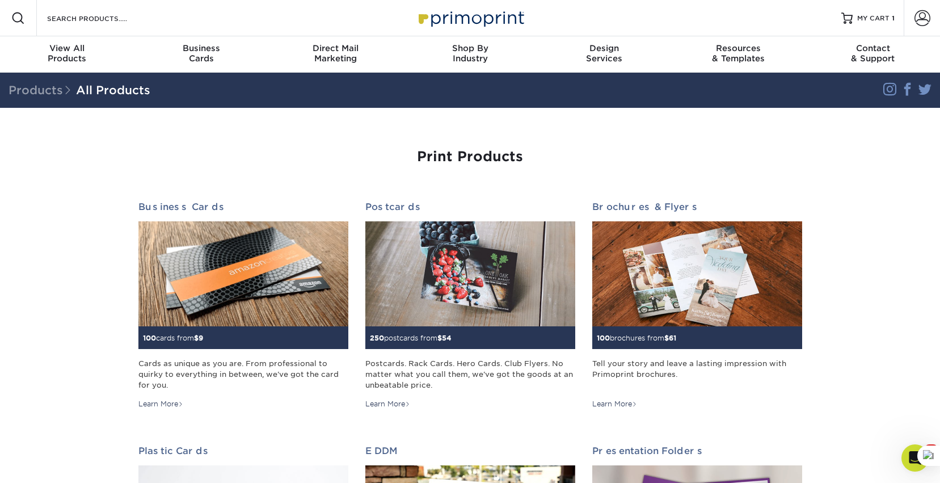
click at [16, 20] on span at bounding box center [18, 18] width 14 height 14
click at [68, 23] on input "Search Products" at bounding box center [101, 18] width 111 height 14
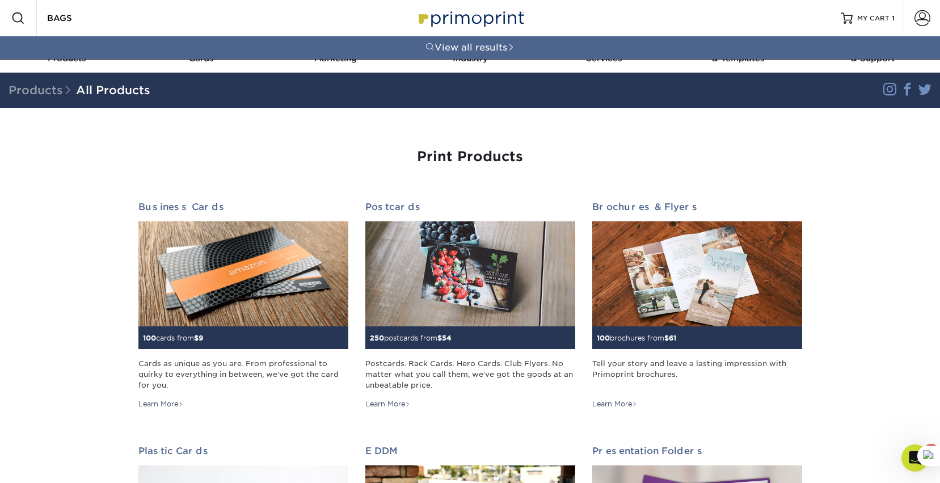
type input "BAGS"
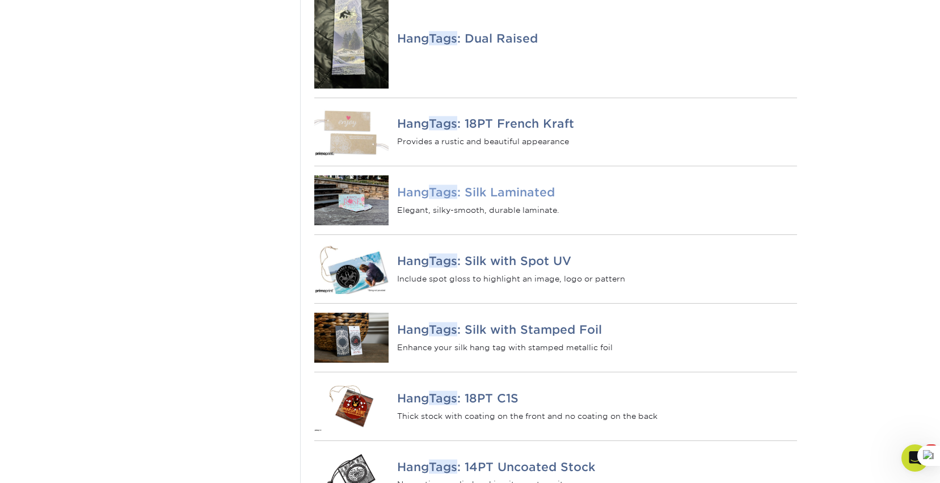
scroll to position [378, 0]
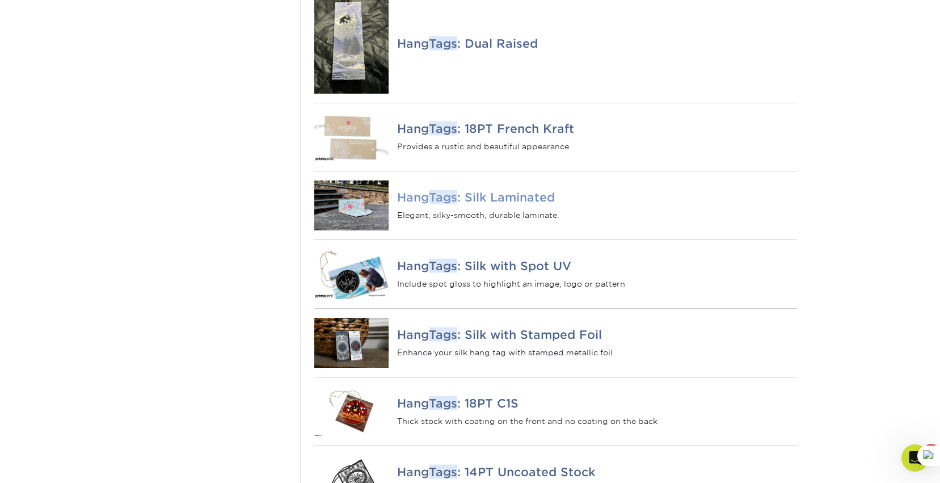
click at [366, 180] on img at bounding box center [351, 205] width 75 height 50
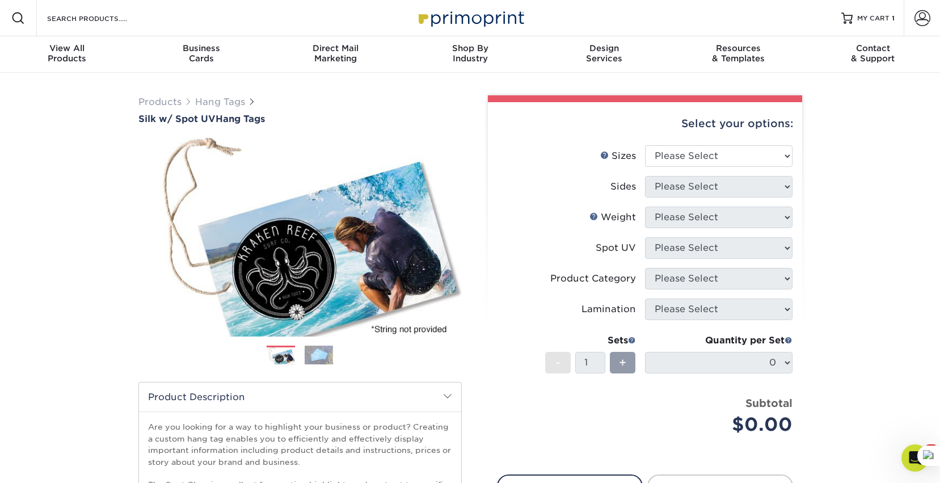
click at [308, 354] on img at bounding box center [319, 355] width 28 height 20
